Goal: Find specific page/section: Find specific page/section

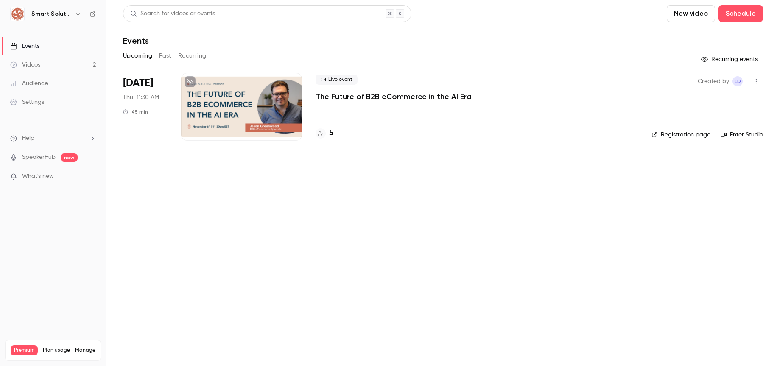
click at [330, 133] on h4 "5" at bounding box center [331, 133] width 4 height 11
